Goal: Task Accomplishment & Management: Use online tool/utility

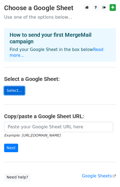
click at [20, 87] on link "Select..." at bounding box center [14, 91] width 21 height 9
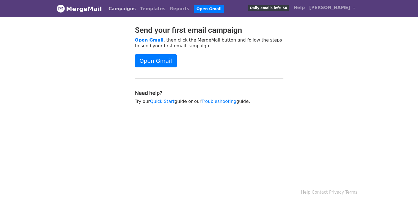
click at [122, 7] on link "Campaigns" at bounding box center [122, 8] width 32 height 11
click at [161, 63] on link "Open Gmail" at bounding box center [156, 60] width 42 height 13
click at [309, 9] on span "shanmugam ponnivalavan" at bounding box center [329, 7] width 41 height 7
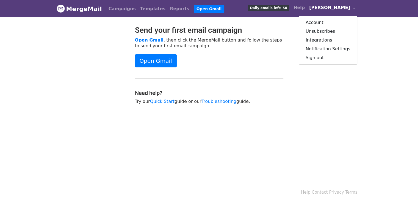
click at [284, 66] on div "Send your first email campaign Open Gmail , then click the MergeMail button and…" at bounding box center [209, 68] width 157 height 84
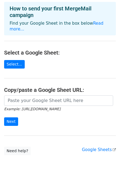
scroll to position [32, 0]
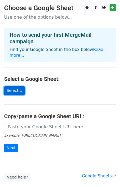
click at [19, 87] on link "Select..." at bounding box center [14, 91] width 21 height 9
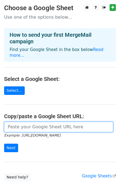
click at [48, 123] on input "url" at bounding box center [58, 127] width 109 height 10
paste input "[URL][DOMAIN_NAME]"
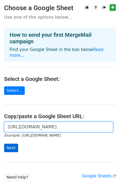
type input "[URL][DOMAIN_NAME]"
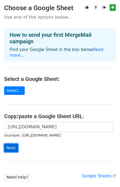
click at [8, 144] on input "Next" at bounding box center [11, 148] width 14 height 9
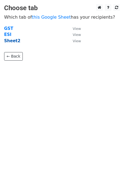
click at [12, 43] on strong "Sheet2" at bounding box center [12, 40] width 16 height 5
click at [75, 42] on small "View" at bounding box center [77, 41] width 8 height 4
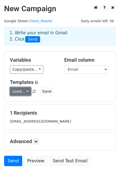
click at [20, 94] on link "Load..." at bounding box center [20, 91] width 21 height 9
click at [32, 101] on h6 "No templates saved" at bounding box center [35, 103] width 51 height 9
click at [27, 90] on link "Load..." at bounding box center [20, 91] width 21 height 9
